Goal: Feedback & Contribution: Leave review/rating

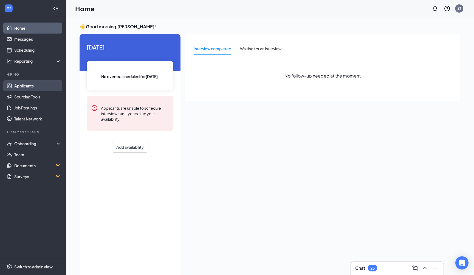
click at [39, 89] on link "Applicants" at bounding box center [37, 85] width 47 height 11
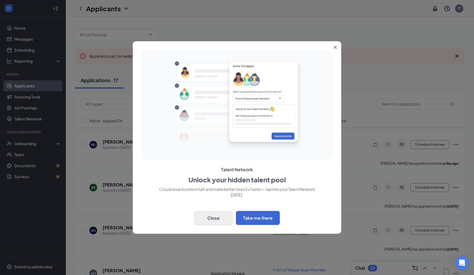
click at [211, 203] on button "Close" at bounding box center [213, 218] width 38 height 14
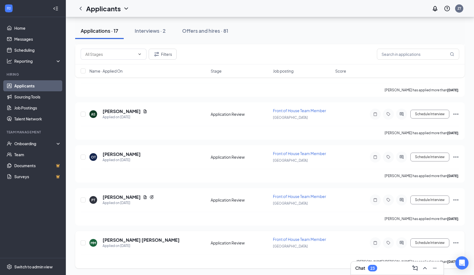
scroll to position [587, 0]
click at [156, 203] on div "MM [PERSON_NAME] [PERSON_NAME] Applied on [DATE]" at bounding box center [148, 243] width 118 height 12
click at [137, 203] on h5 "[PERSON_NAME] [PERSON_NAME]" at bounding box center [141, 240] width 77 height 6
click at [135, 203] on h5 "[PERSON_NAME] [PERSON_NAME]" at bounding box center [141, 240] width 77 height 6
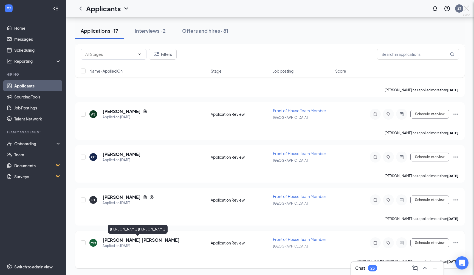
click at [135, 203] on div "MM [PERSON_NAME] [PERSON_NAME] Front of House Team Member at [GEOGRAPHIC_DATA] …" at bounding box center [237, 137] width 474 height 275
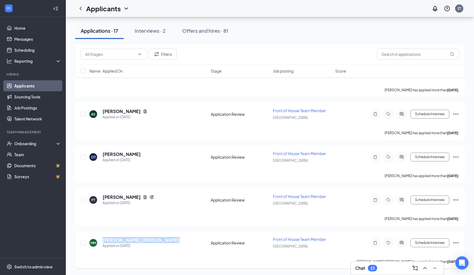
click at [135, 203] on h5 "[PERSON_NAME] [PERSON_NAME]" at bounding box center [141, 240] width 77 height 6
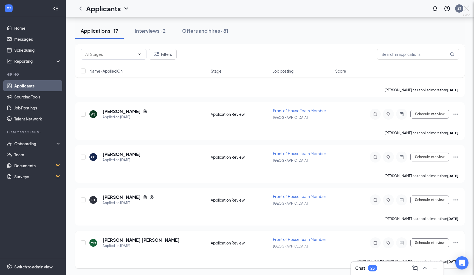
click at [135, 203] on div "MM [PERSON_NAME] [PERSON_NAME] Front of House Team Member at [GEOGRAPHIC_DATA] …" at bounding box center [237, 137] width 474 height 275
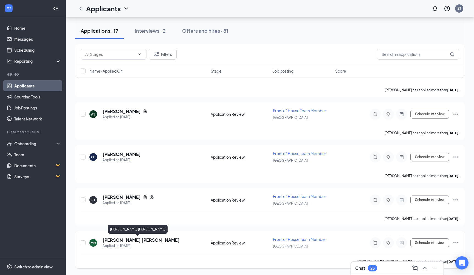
click at [115, 203] on h5 "[PERSON_NAME] [PERSON_NAME]" at bounding box center [141, 240] width 77 height 6
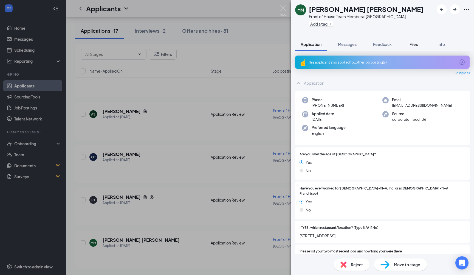
click at [408, 43] on button "Files" at bounding box center [414, 44] width 22 height 14
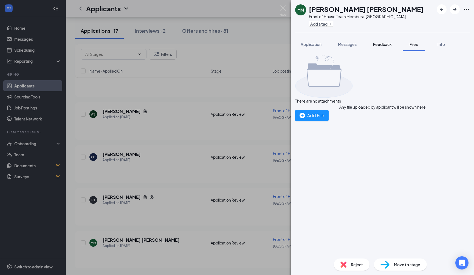
click at [373, 42] on button "Feedback" at bounding box center [383, 44] width 30 height 14
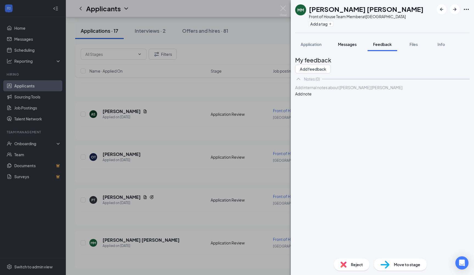
click at [351, 47] on button "Messages" at bounding box center [348, 44] width 30 height 14
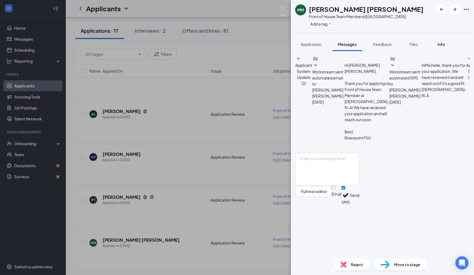
click at [448, 41] on button "Info" at bounding box center [441, 44] width 22 height 14
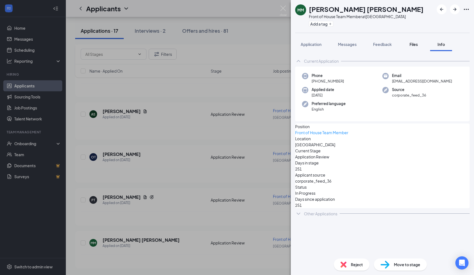
click at [414, 48] on button "Files" at bounding box center [414, 44] width 22 height 14
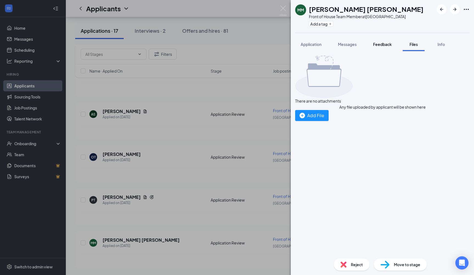
click at [385, 44] on span "Feedback" at bounding box center [382, 44] width 19 height 5
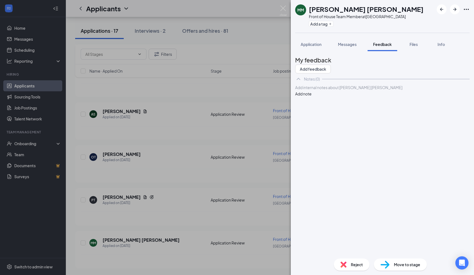
click at [298, 82] on icon "ChevronUp" at bounding box center [298, 78] width 7 height 7
click at [298, 80] on icon "ChevronDown" at bounding box center [299, 79] width 4 height 2
click at [379, 69] on div "My feedback Add feedback" at bounding box center [382, 64] width 175 height 18
click at [331, 66] on button "Add feedback" at bounding box center [313, 69] width 36 height 9
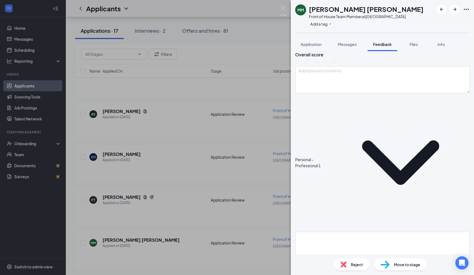
scroll to position [9, 0]
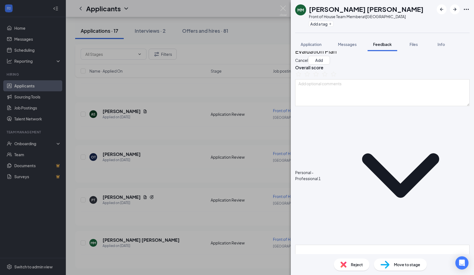
click at [351, 131] on icon "ChevronDown" at bounding box center [401, 175] width 138 height 138
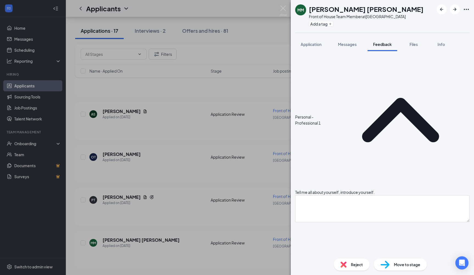
scroll to position [68, 0]
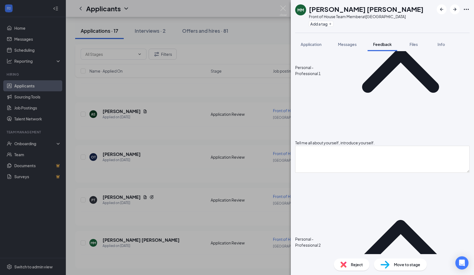
scroll to position [153, 0]
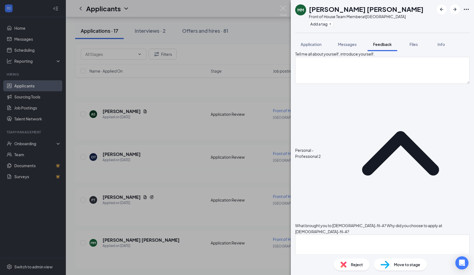
scroll to position [210, 0]
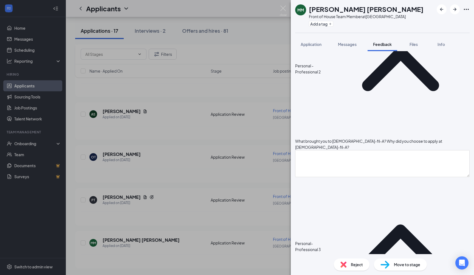
scroll to position [299, 0]
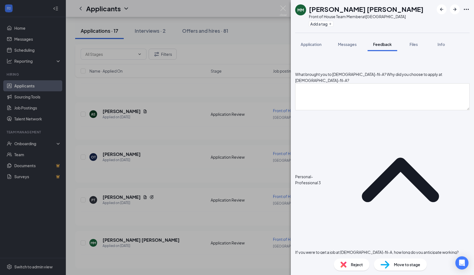
scroll to position [353, 0]
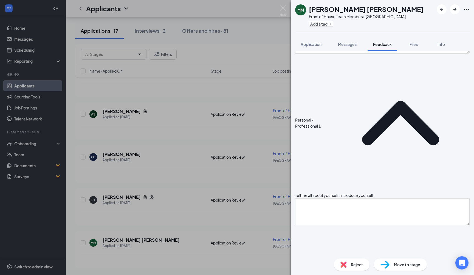
scroll to position [62, 0]
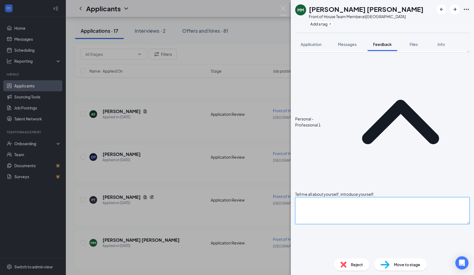
click at [367, 197] on textarea at bounding box center [382, 210] width 175 height 27
type textarea "R"
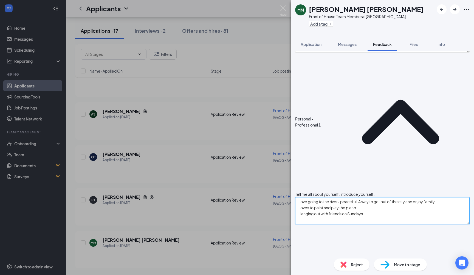
drag, startPoint x: 375, startPoint y: 79, endPoint x: 401, endPoint y: 111, distance: 40.8
click at [401, 197] on textarea "Love going to the river- peaceful. A way to get out of the city and enjoy famil…" at bounding box center [382, 210] width 175 height 27
type textarea "Love going to the river- peaceful. A way to get out of the city and enjoy famil…"
type textarea "First job was with McDonalds but did not like the environment whereas [DEMOGRAP…"
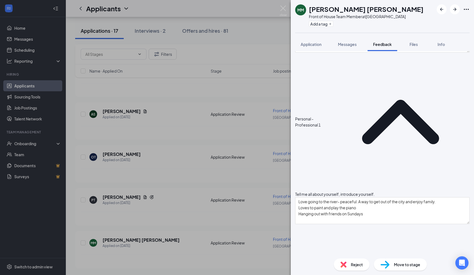
click at [350, 78] on icon "ChevronUp" at bounding box center [401, 121] width 138 height 138
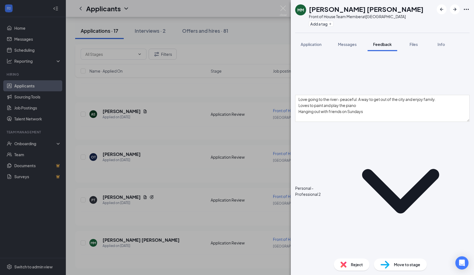
scroll to position [163, 0]
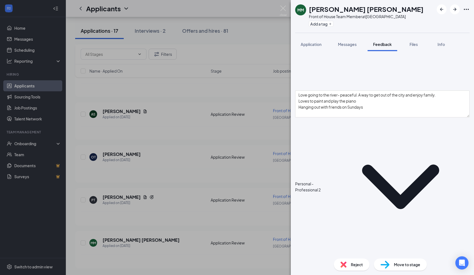
type textarea "Anticipates working up and working towards a director role. On board with our n…"
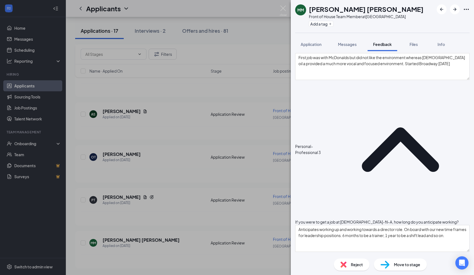
scroll to position [365, 0]
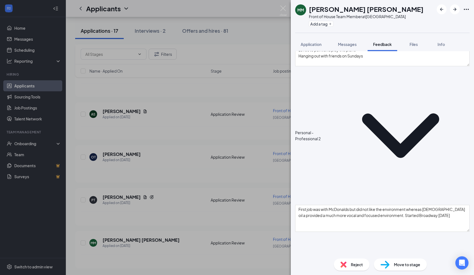
scroll to position [205, 0]
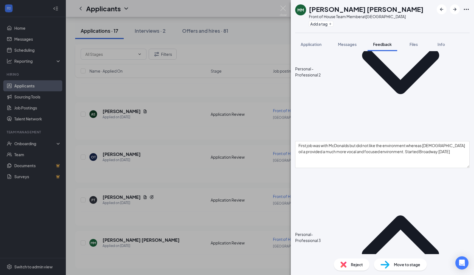
scroll to position [279, 0]
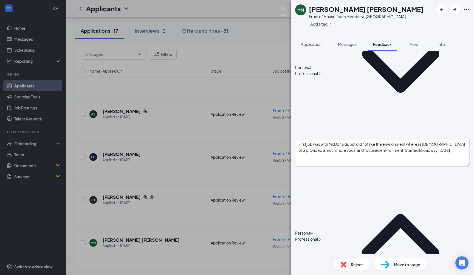
type textarea "Patience- Someone who used to get angry easily but has gained a unique ability …"
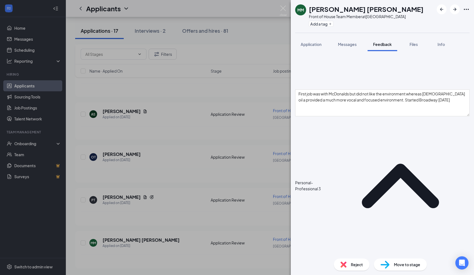
scroll to position [329, 0]
type textarea "Go to college for business"
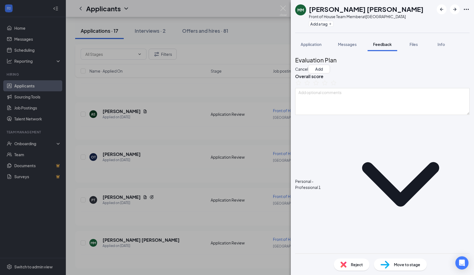
scroll to position [0, 0]
click at [330, 65] on button "Add" at bounding box center [319, 69] width 22 height 9
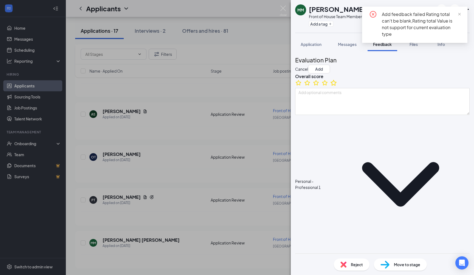
click at [337, 85] on icon "StarBorder" at bounding box center [334, 83] width 6 height 6
click at [448, 14] on span "close" at bounding box center [460, 14] width 4 height 4
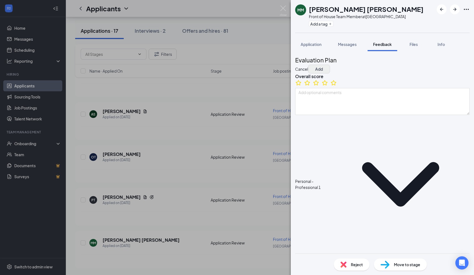
click at [330, 65] on button "Add" at bounding box center [319, 69] width 22 height 9
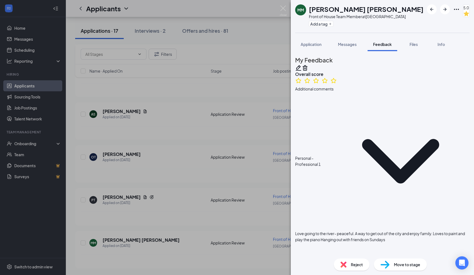
click at [391, 203] on div "Move to stage" at bounding box center [400, 264] width 53 height 12
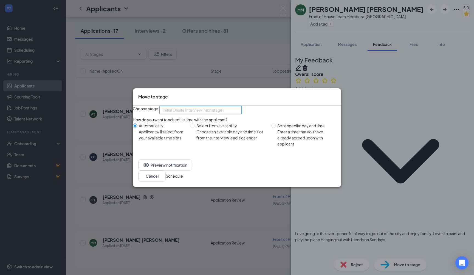
click at [234, 111] on span "Initial Onsite Interview (next stage)" at bounding box center [198, 113] width 71 height 15
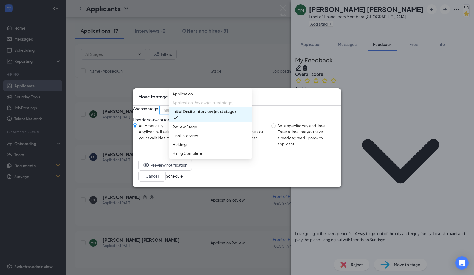
click at [282, 114] on div "Choose stage: Initial Onsite Interview (next stage) 3957776 3943008 3943009 App…" at bounding box center [237, 109] width 209 height 9
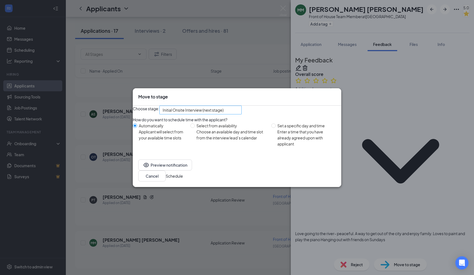
click at [237, 113] on div "Initial Onsite Interview (next stage) 3957776 3943008 3943009 Application Appli…" at bounding box center [200, 109] width 82 height 9
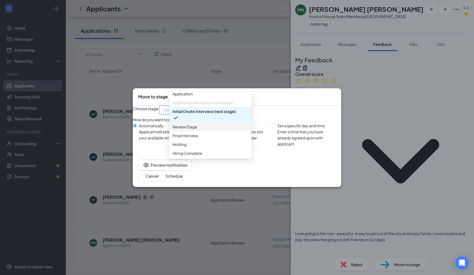
click at [230, 130] on span "Review Stage" at bounding box center [211, 127] width 76 height 6
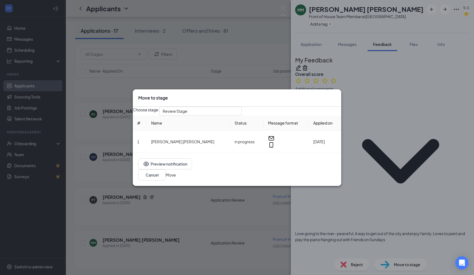
click at [176, 176] on button "Move" at bounding box center [171, 175] width 10 height 6
